Goal: Task Accomplishment & Management: Use online tool/utility

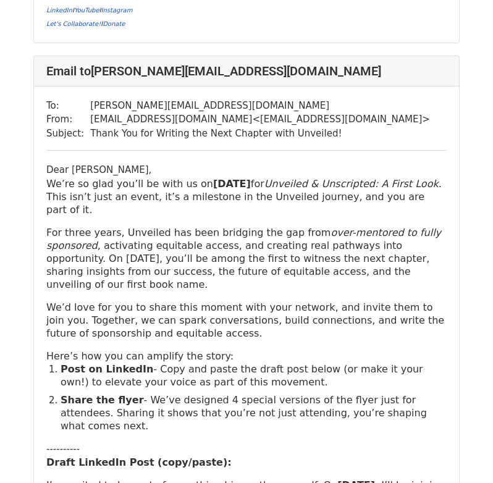
scroll to position [869, 0]
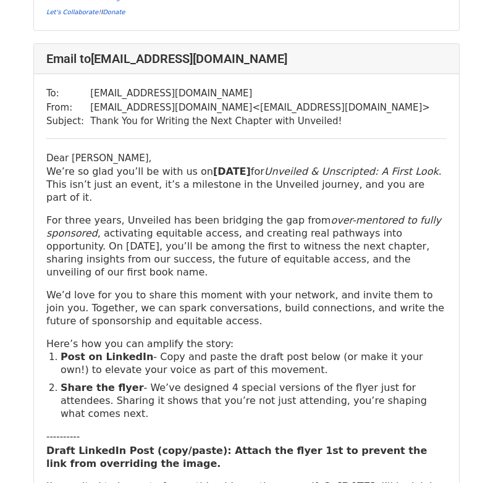
scroll to position [4343, 0]
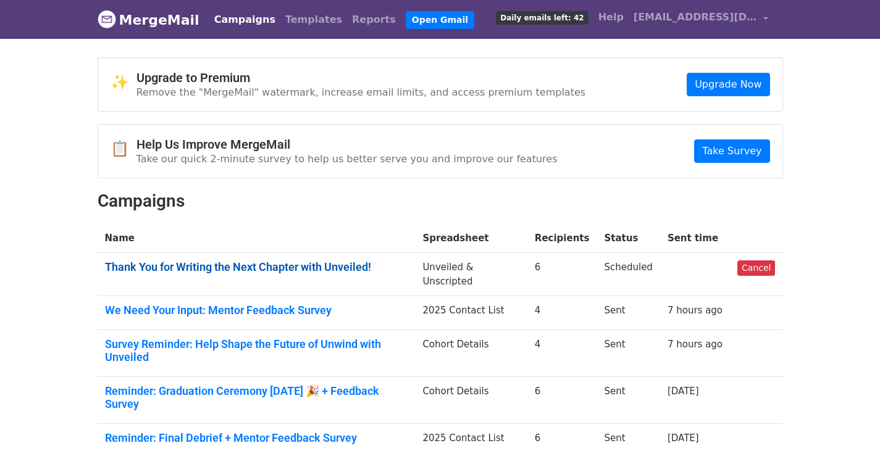
click at [241, 269] on link "Thank You for Writing the Next Chapter with Unveiled!" at bounding box center [256, 268] width 303 height 14
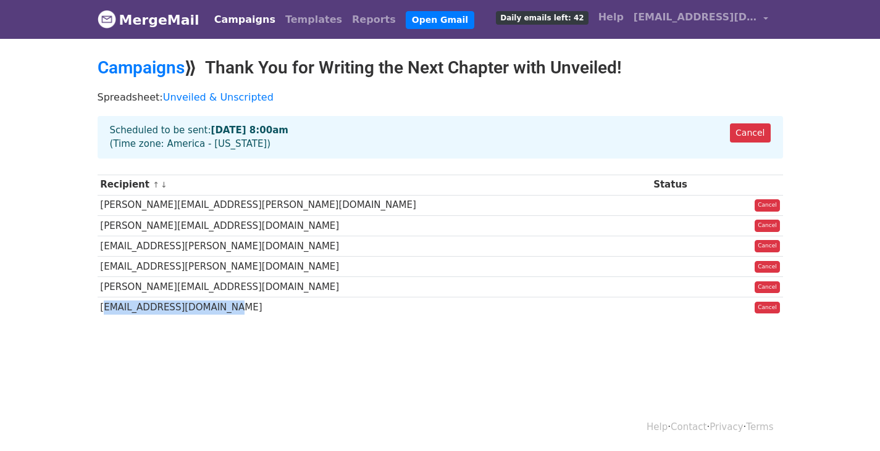
drag, startPoint x: 222, startPoint y: 306, endPoint x: 99, endPoint y: 306, distance: 122.9
click at [99, 306] on td "[EMAIL_ADDRESS][DOMAIN_NAME]" at bounding box center [374, 308] width 553 height 20
copy td "[EMAIL_ADDRESS][DOMAIN_NAME]"
